Goal: Task Accomplishment & Management: Complete application form

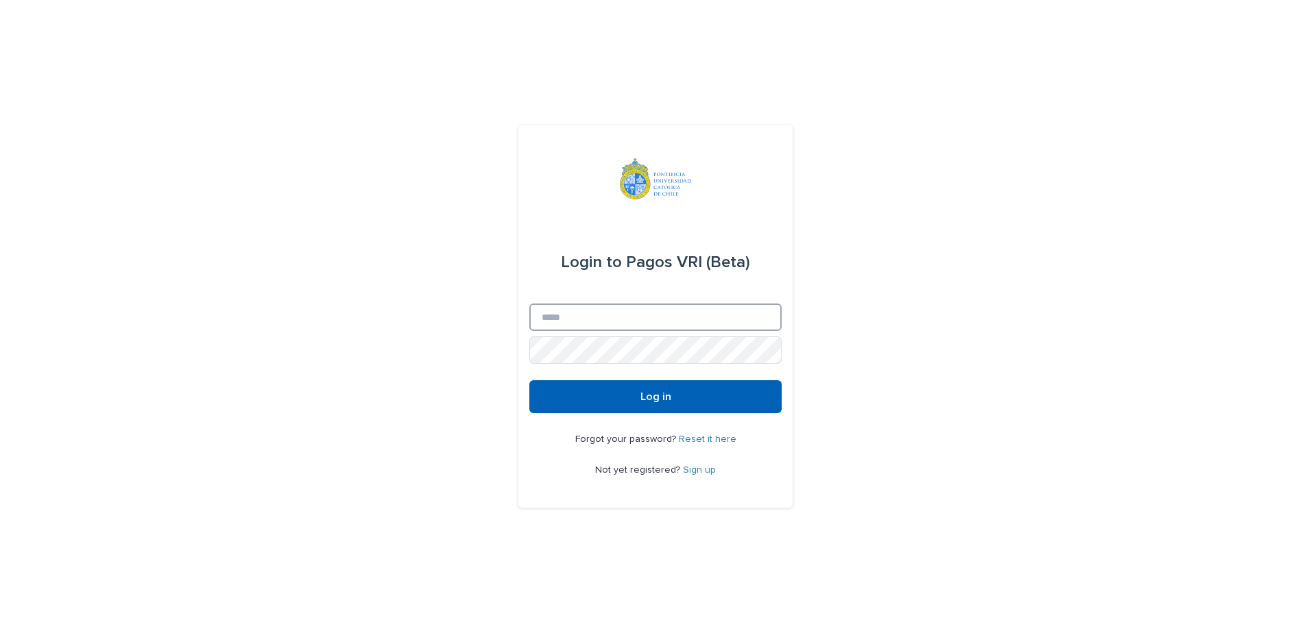
type input "**********"
click at [578, 395] on button "Log in" at bounding box center [655, 396] width 252 height 33
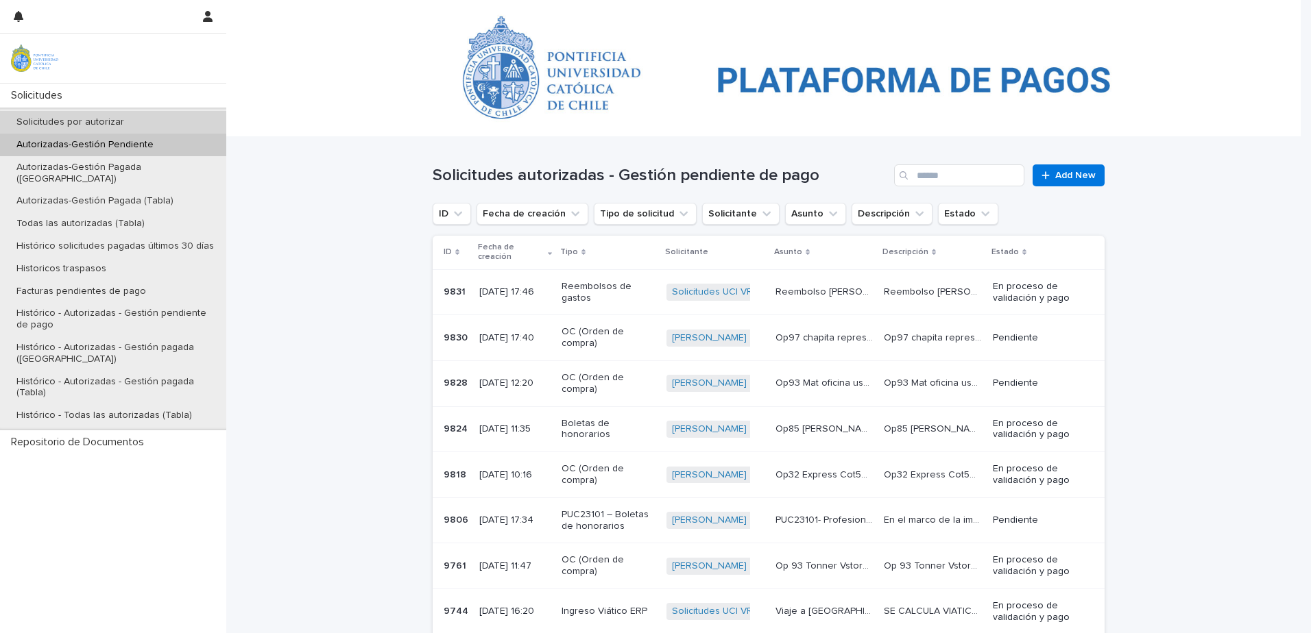
click at [154, 135] on div "Autorizadas-Gestión Pendiente" at bounding box center [113, 145] width 226 height 23
click at [154, 123] on div "Solicitudes por autorizar" at bounding box center [113, 122] width 226 height 23
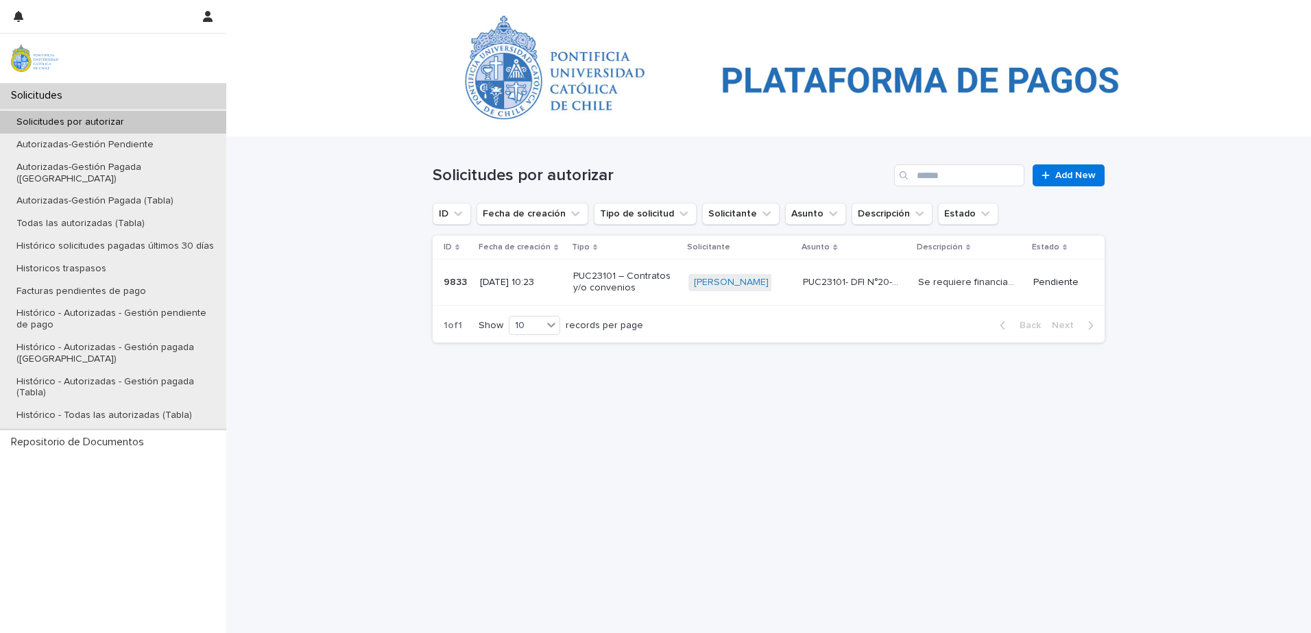
click at [1082, 285] on td "Pendiente" at bounding box center [1065, 283] width 77 height 46
click at [444, 287] on p "9833" at bounding box center [456, 281] width 26 height 14
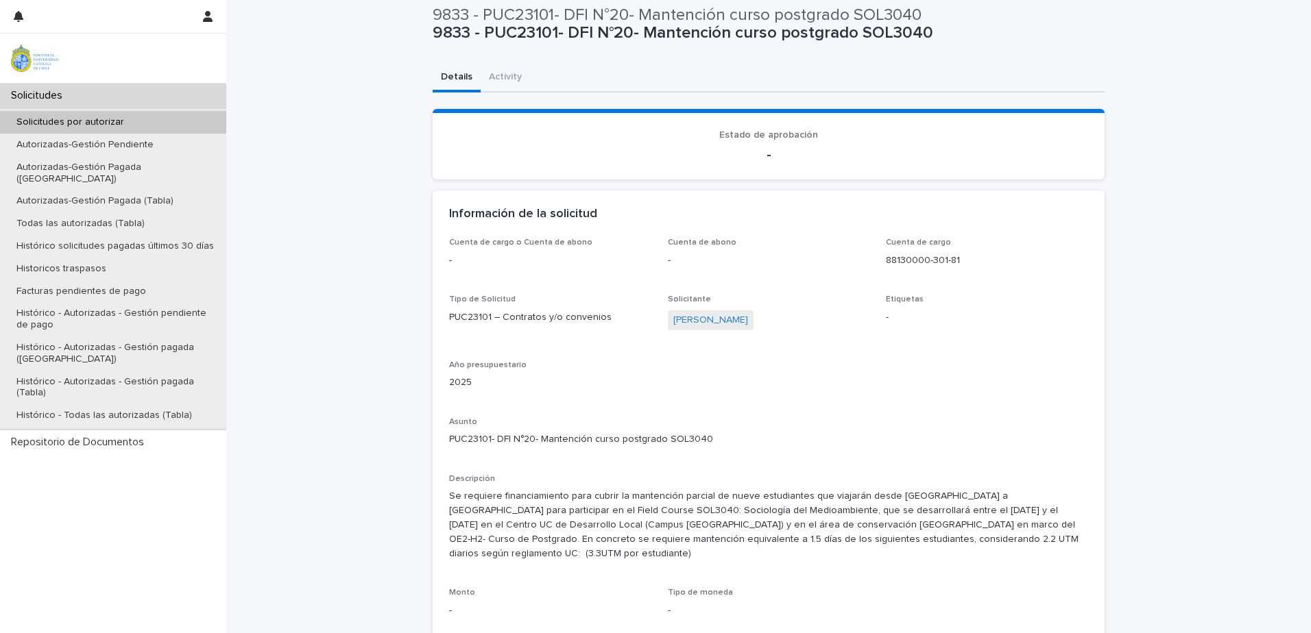
scroll to position [4, 0]
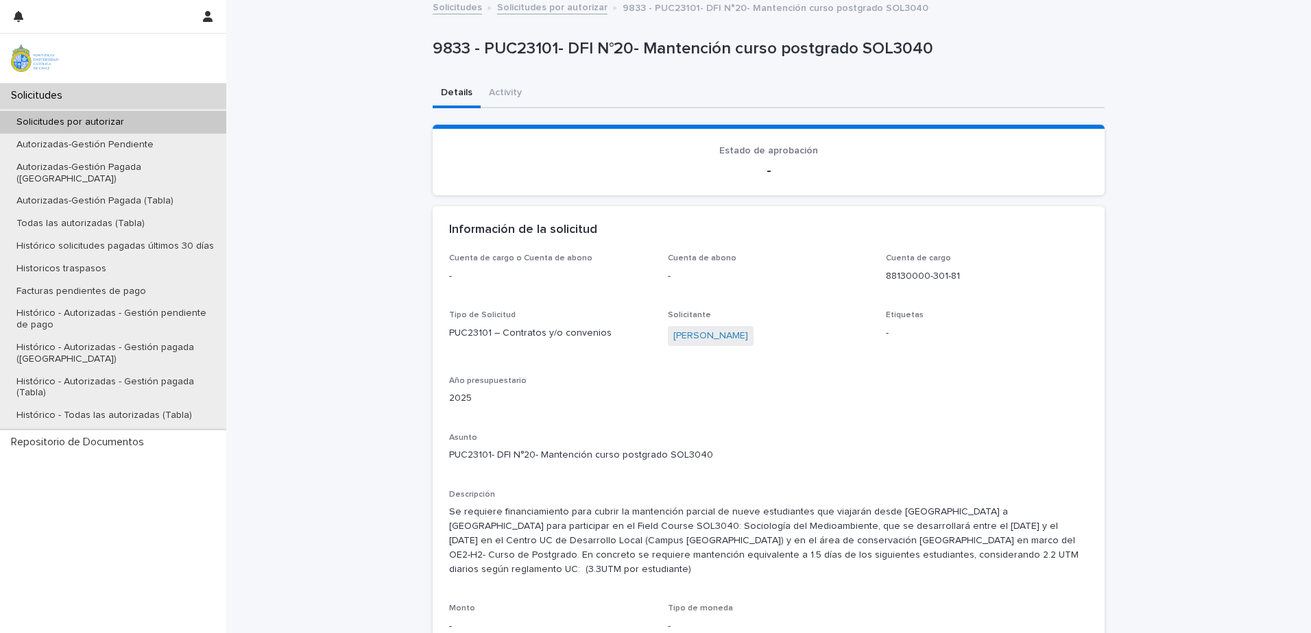
click at [757, 171] on p "-" at bounding box center [768, 170] width 639 height 16
drag, startPoint x: 536, startPoint y: 104, endPoint x: 511, endPoint y: 95, distance: 26.2
click at [534, 103] on div "Details Activity" at bounding box center [769, 94] width 672 height 29
click at [507, 92] on button "Activity" at bounding box center [504, 94] width 49 height 29
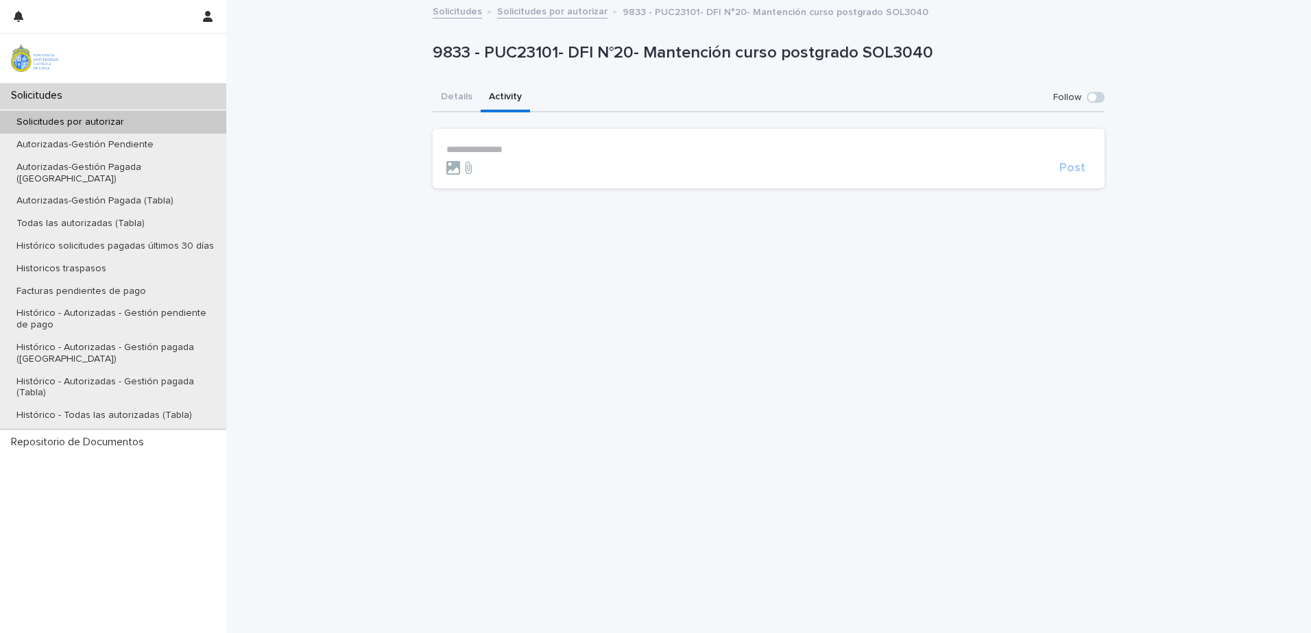
click at [103, 119] on p "Solicitudes por autorizar" at bounding box center [70, 123] width 130 height 12
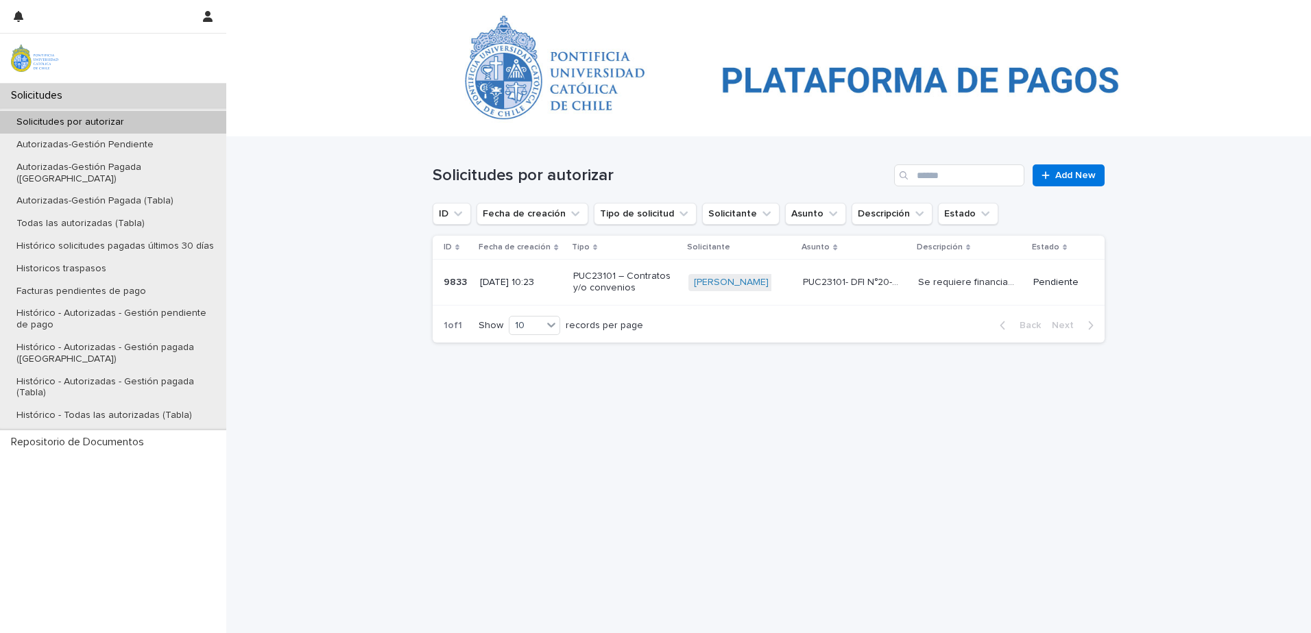
drag, startPoint x: 481, startPoint y: 269, endPoint x: 1310, endPoint y: 297, distance: 829.1
click at [481, 269] on td "[DATE] 10:23" at bounding box center [520, 283] width 93 height 46
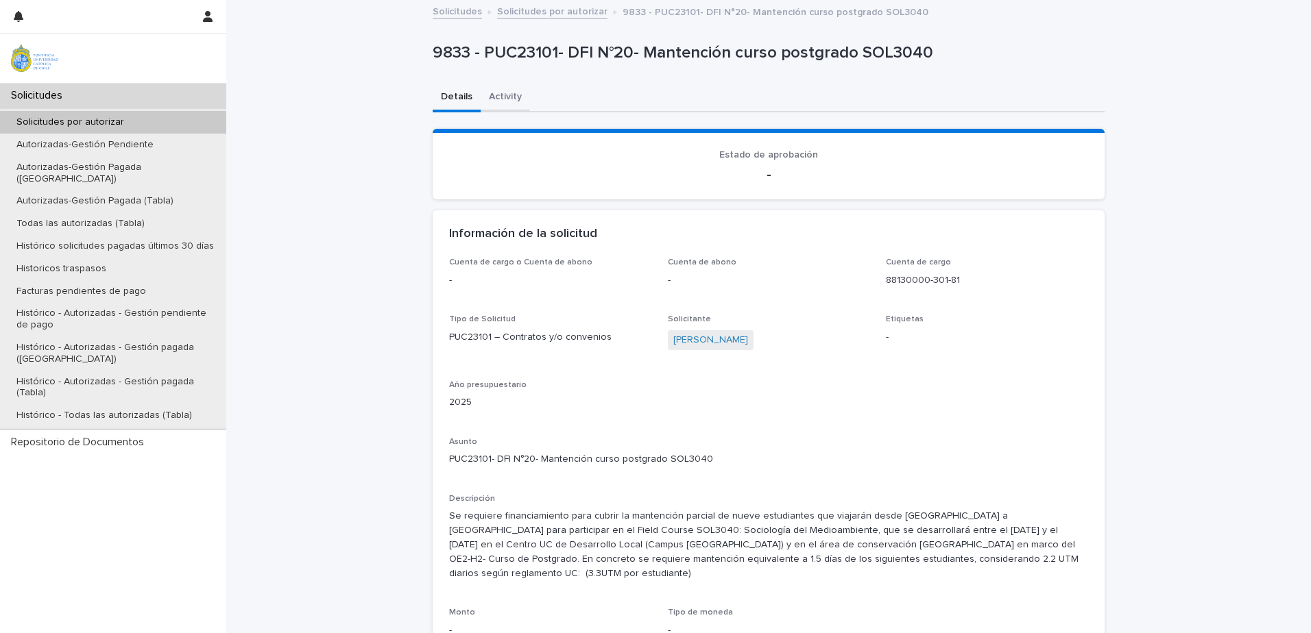
click at [510, 88] on button "Activity" at bounding box center [504, 98] width 49 height 29
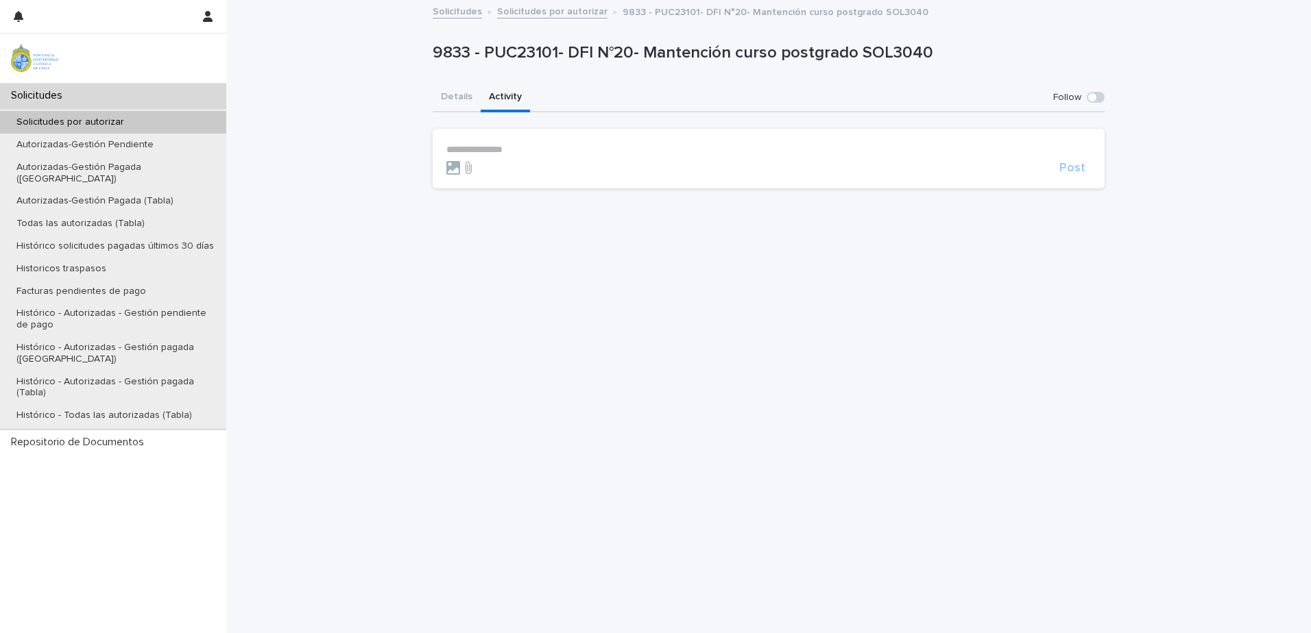
click at [80, 132] on div "Solicitudes por autorizar" at bounding box center [113, 122] width 226 height 23
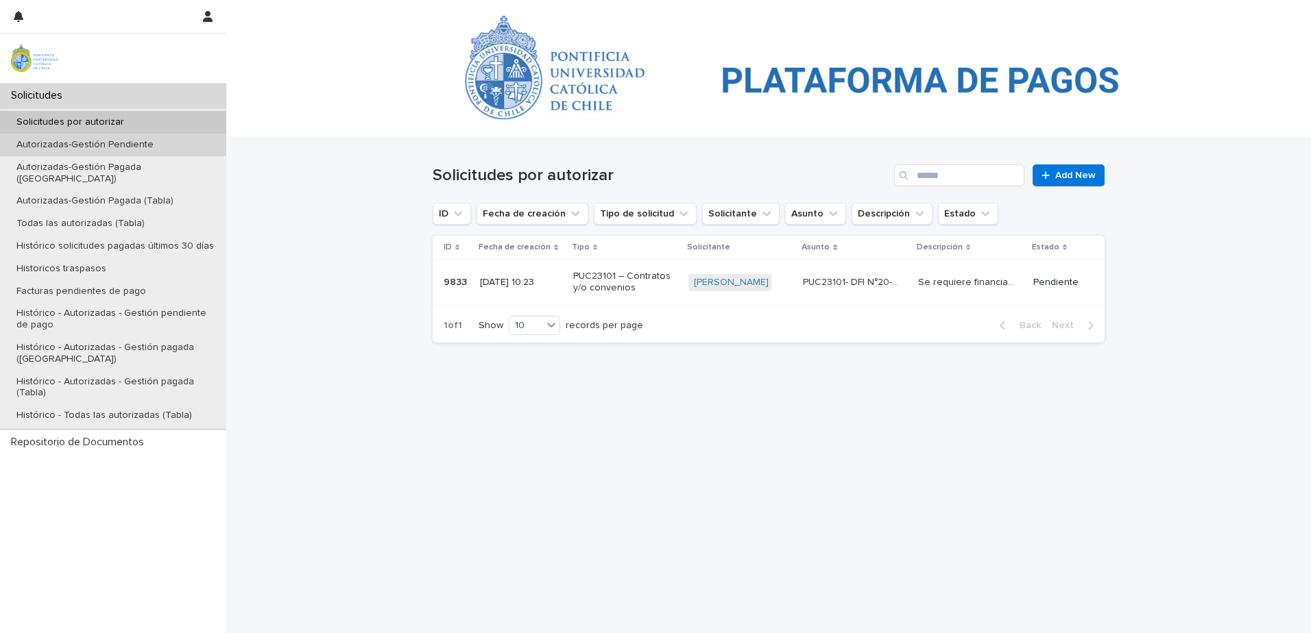
click at [79, 142] on p "Autorizadas-Gestión Pendiente" at bounding box center [84, 145] width 159 height 12
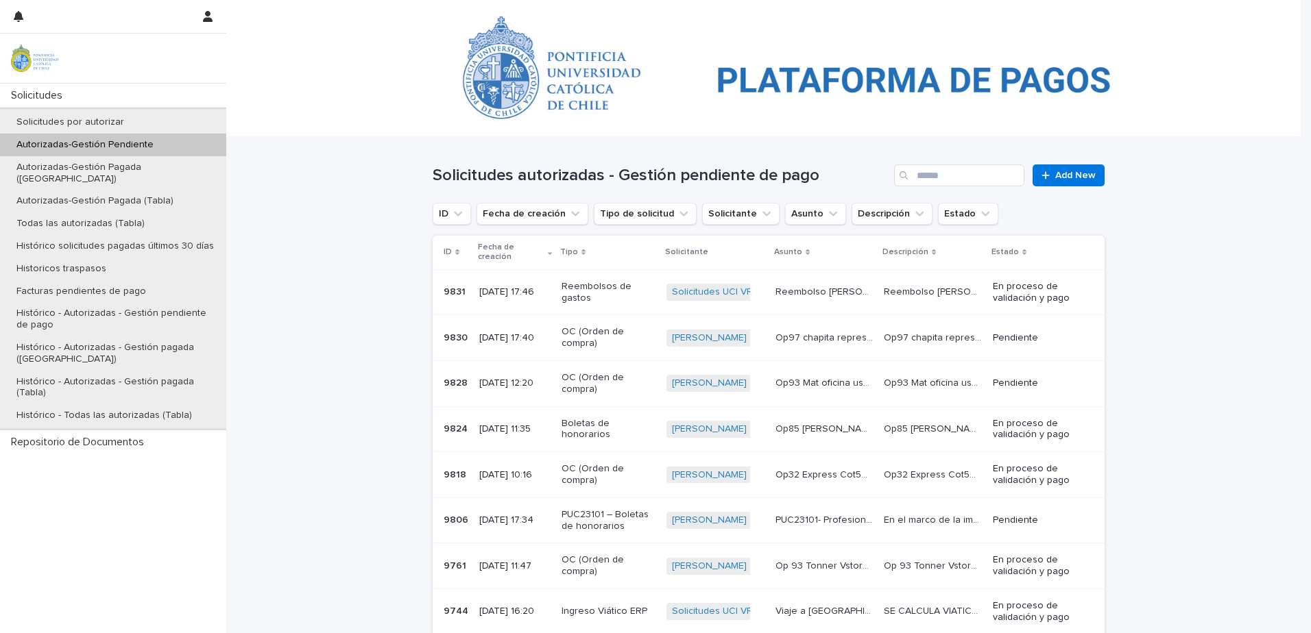
click at [119, 147] on p "Autorizadas-Gestión Pendiente" at bounding box center [84, 145] width 159 height 12
click at [99, 430] on div "Repositorio de Documentos" at bounding box center [113, 442] width 226 height 24
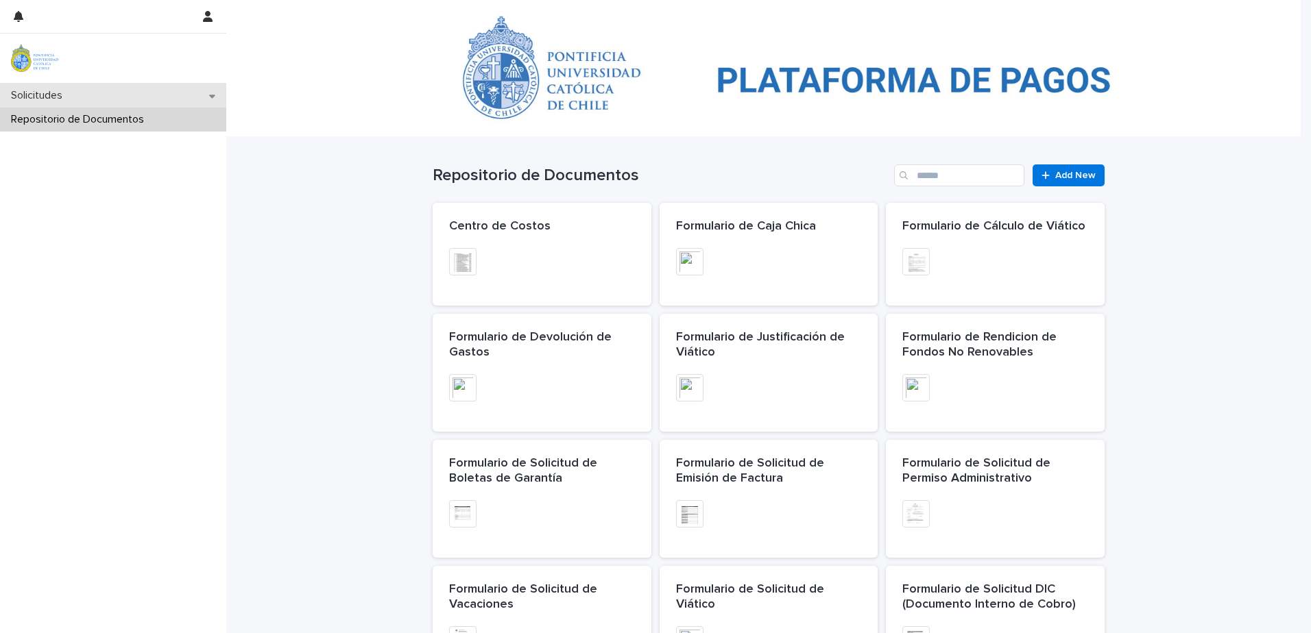
click at [73, 91] on p "Solicitudes" at bounding box center [39, 95] width 68 height 13
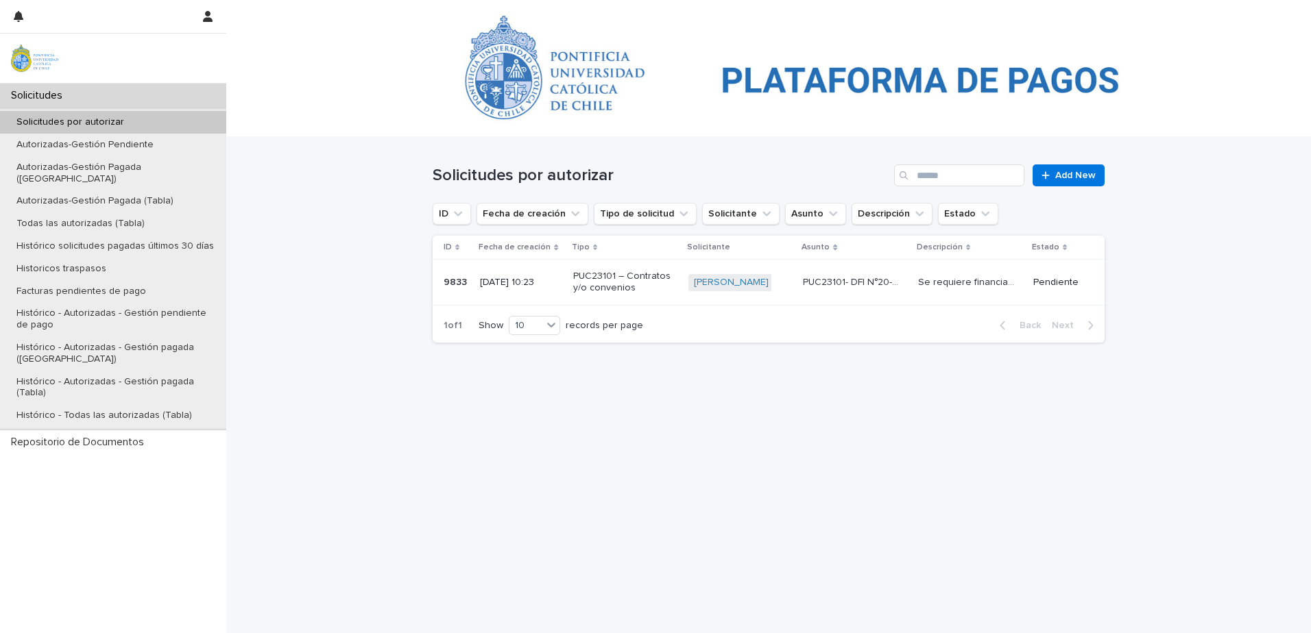
click at [683, 264] on td "[PERSON_NAME] + 0" at bounding box center [740, 283] width 115 height 46
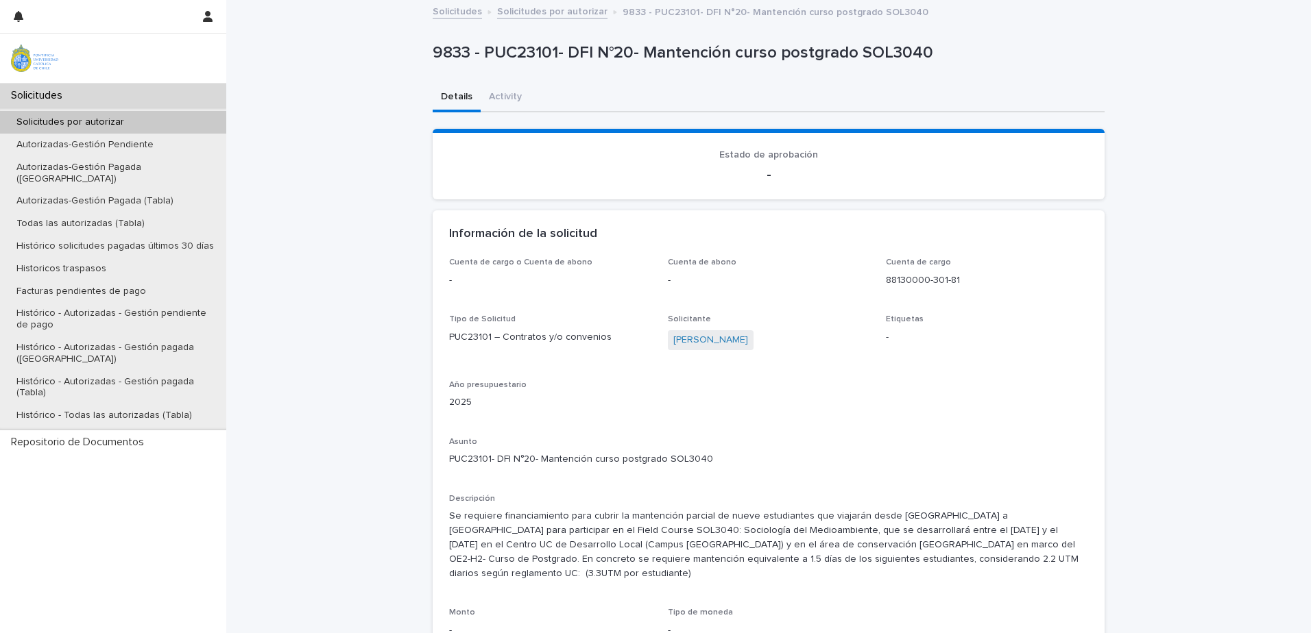
click at [112, 122] on p "Solicitudes por autorizar" at bounding box center [70, 123] width 130 height 12
